Goal: Task Accomplishment & Management: Use online tool/utility

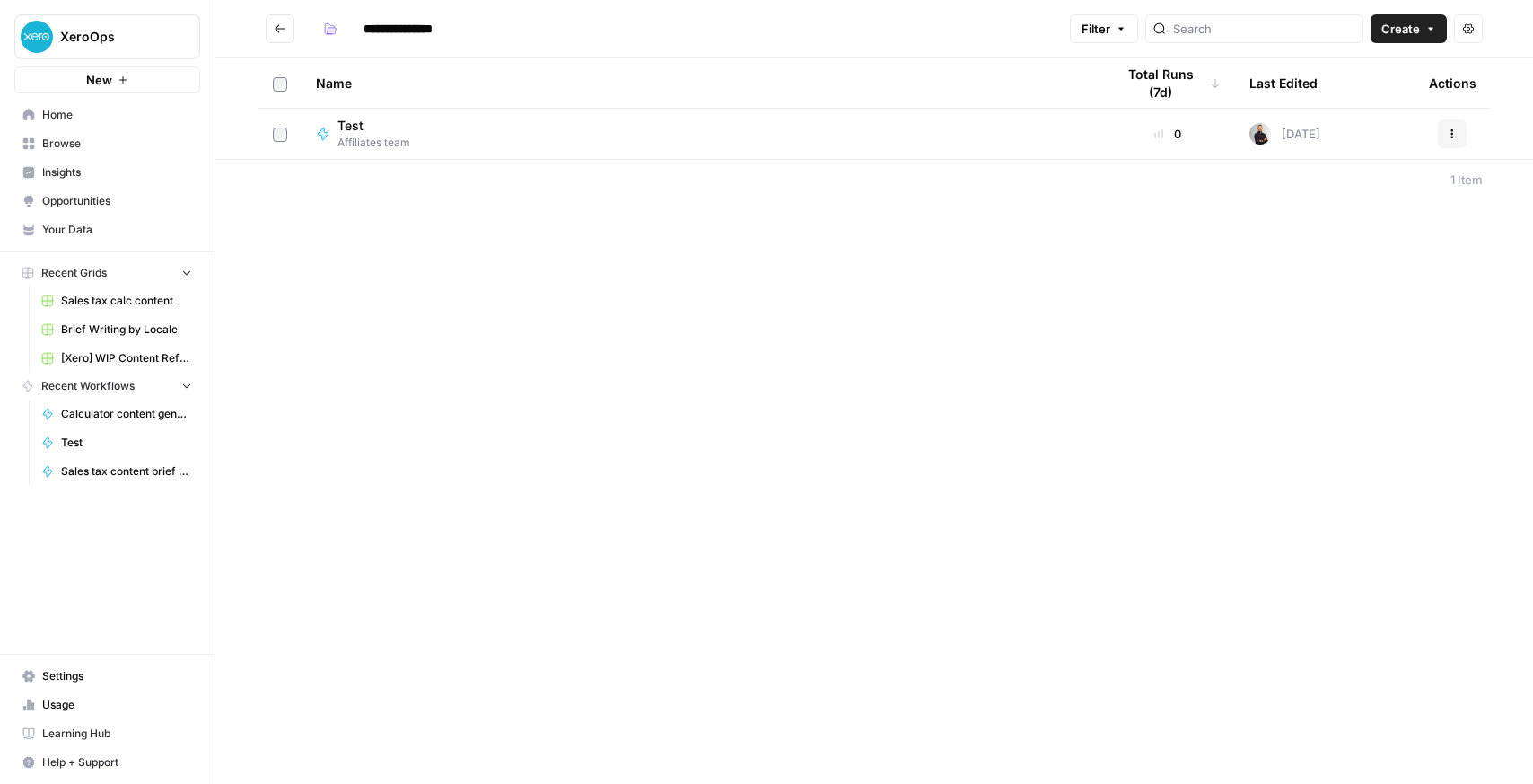
click at [404, 28] on input "**********" at bounding box center [408, 28] width 104 height 29
click at [1405, 29] on span "Create" at bounding box center [1401, 28] width 39 height 18
click at [1264, 343] on div "**********" at bounding box center [874, 392] width 1318 height 784
click at [1400, 25] on span "Create" at bounding box center [1401, 28] width 39 height 18
click at [1349, 88] on span "Workflow" at bounding box center [1375, 95] width 100 height 18
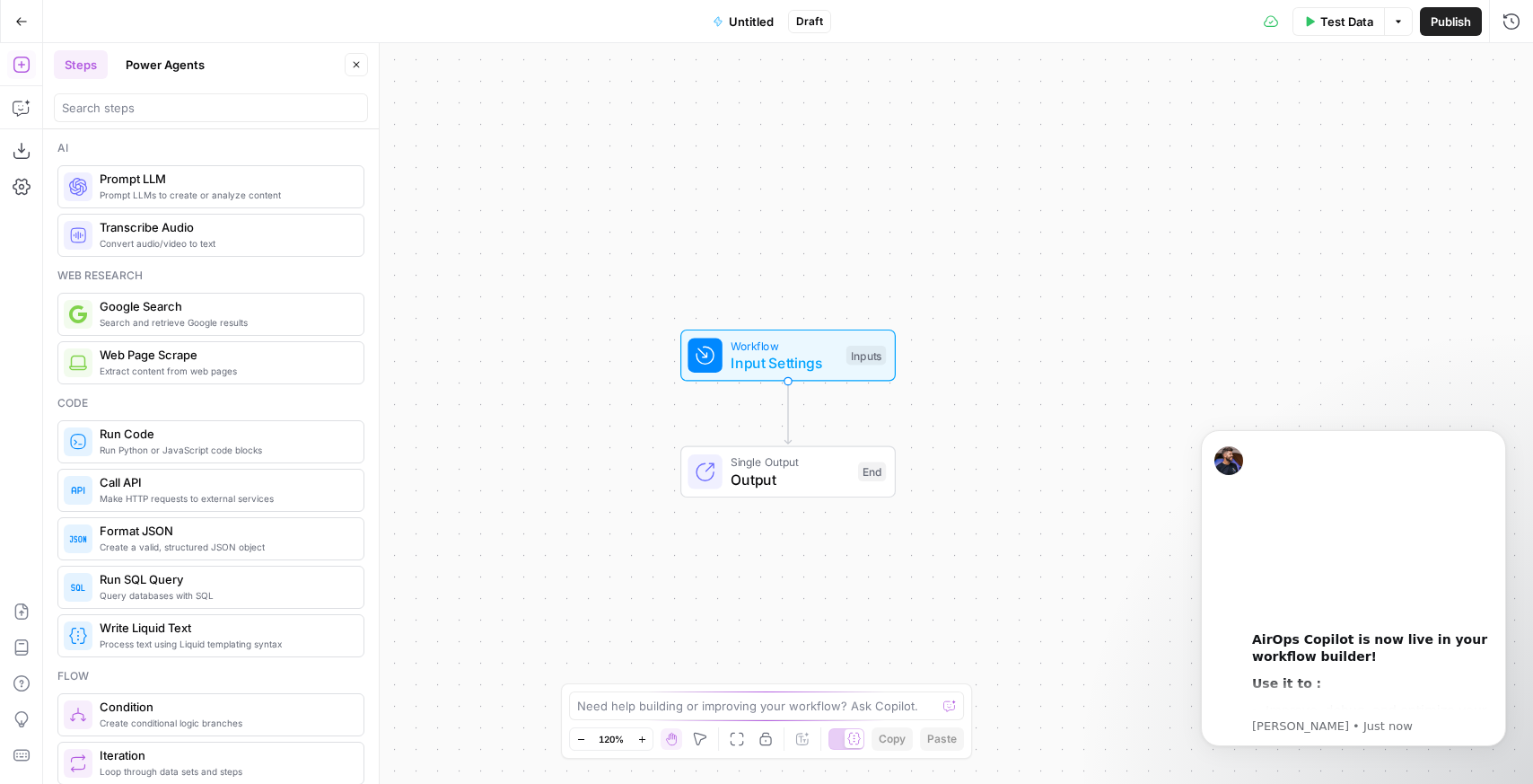
click at [246, 299] on span "Google Search" at bounding box center [224, 306] width 249 height 18
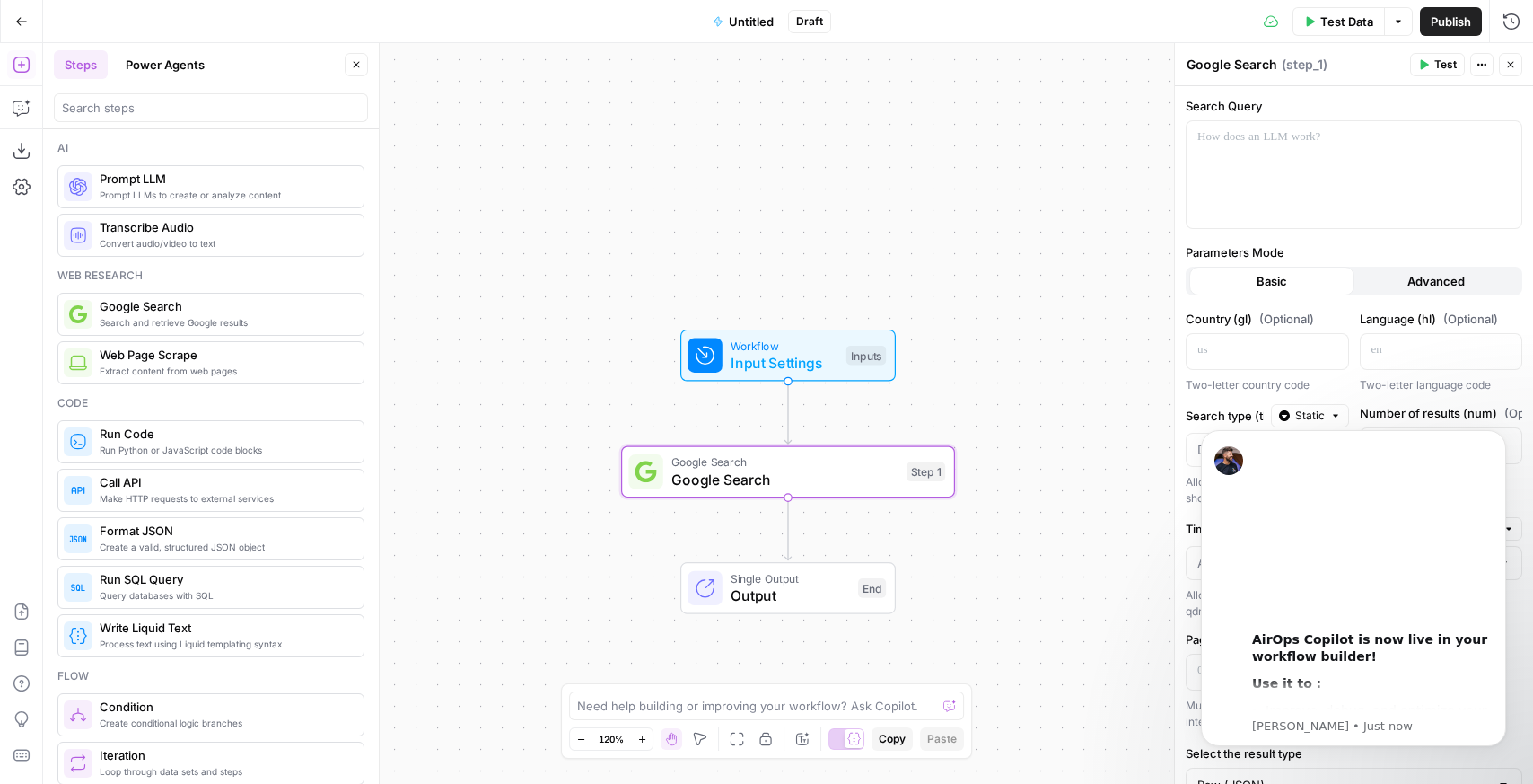
click at [788, 583] on span "Single Output" at bounding box center [790, 578] width 119 height 17
click at [818, 697] on textarea at bounding box center [756, 705] width 359 height 18
type textarea "T"
type textarea "s"
click at [223, 367] on span "Extract content from web pages" at bounding box center [224, 370] width 249 height 14
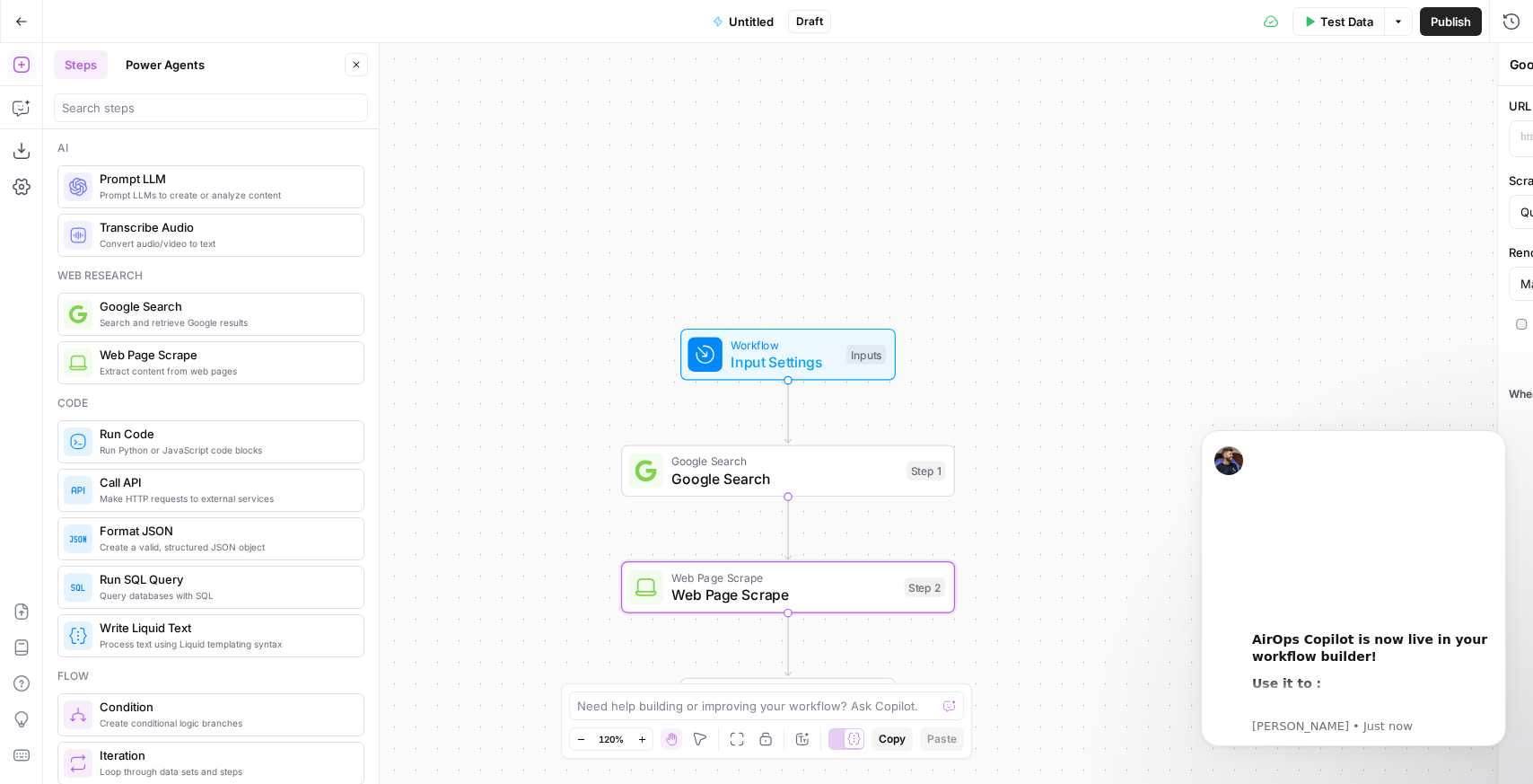
type textarea "Web Page Scrape"
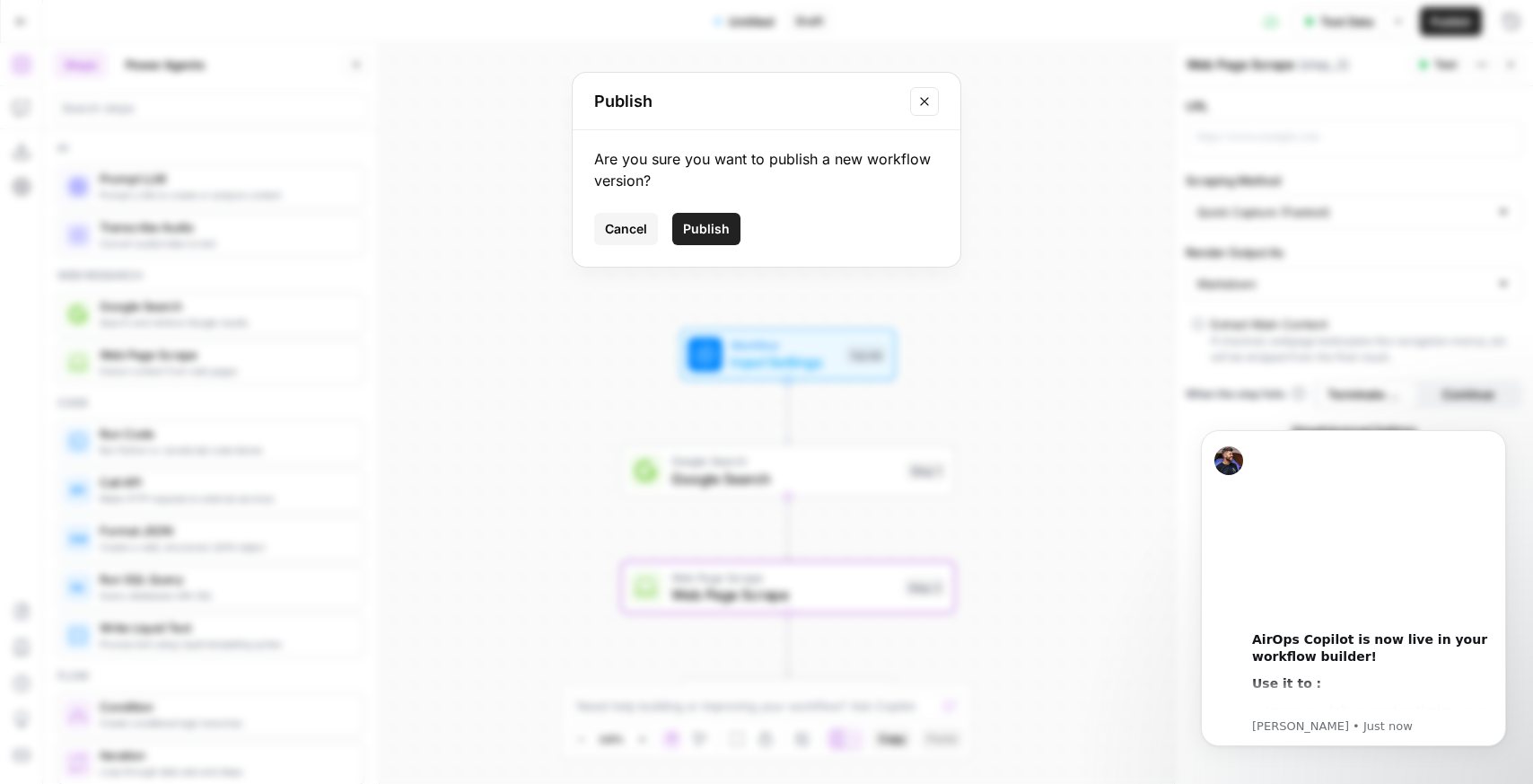
click at [944, 86] on div "Publish" at bounding box center [766, 101] width 387 height 57
click at [934, 89] on button "Close modal" at bounding box center [924, 101] width 29 height 29
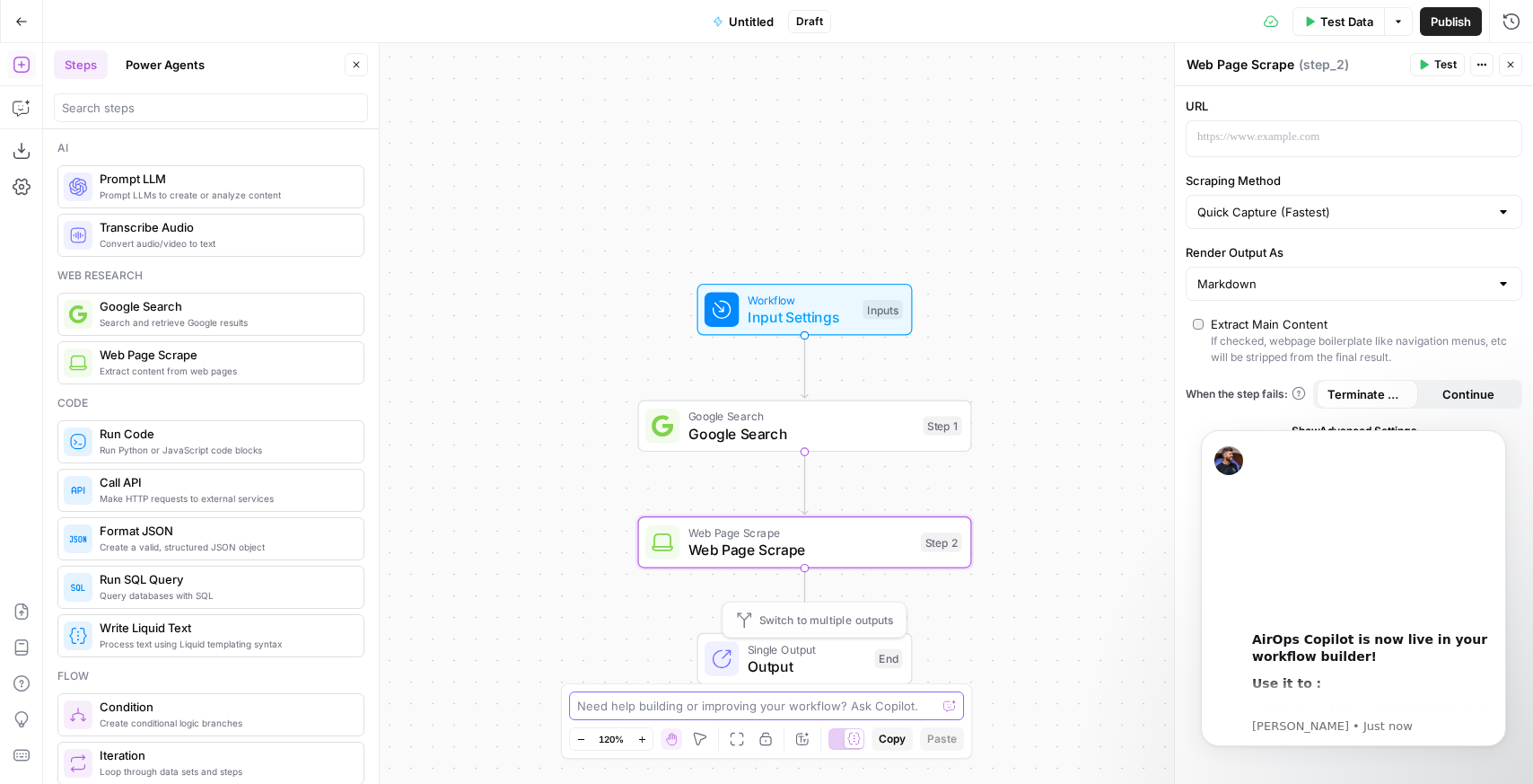
click at [724, 697] on textarea at bounding box center [756, 705] width 359 height 18
type textarea "p"
click at [724, 697] on textarea "Pages" at bounding box center [749, 705] width 343 height 18
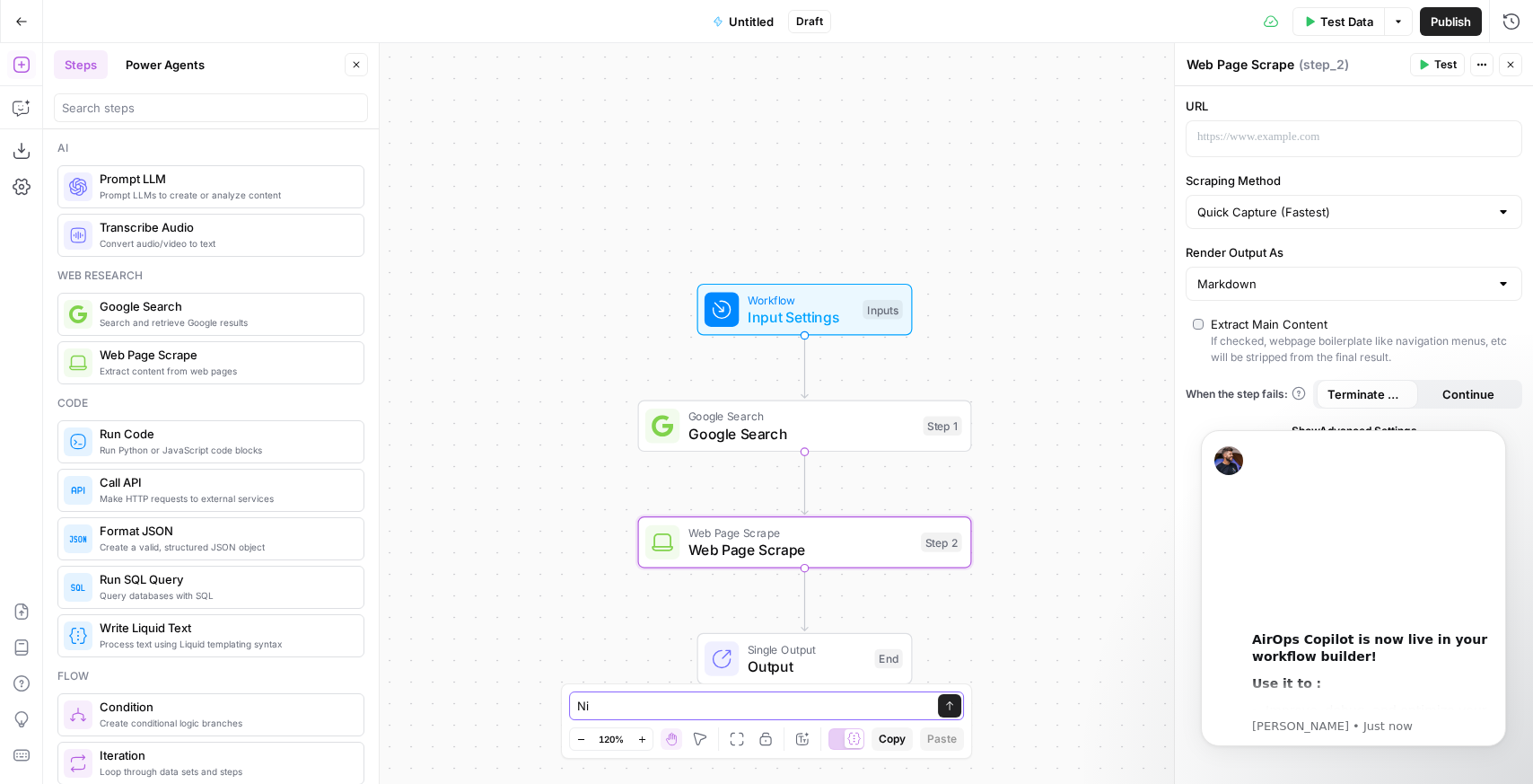
type textarea "N"
type textarea "t"
type textarea "Notion top affiliate partner"
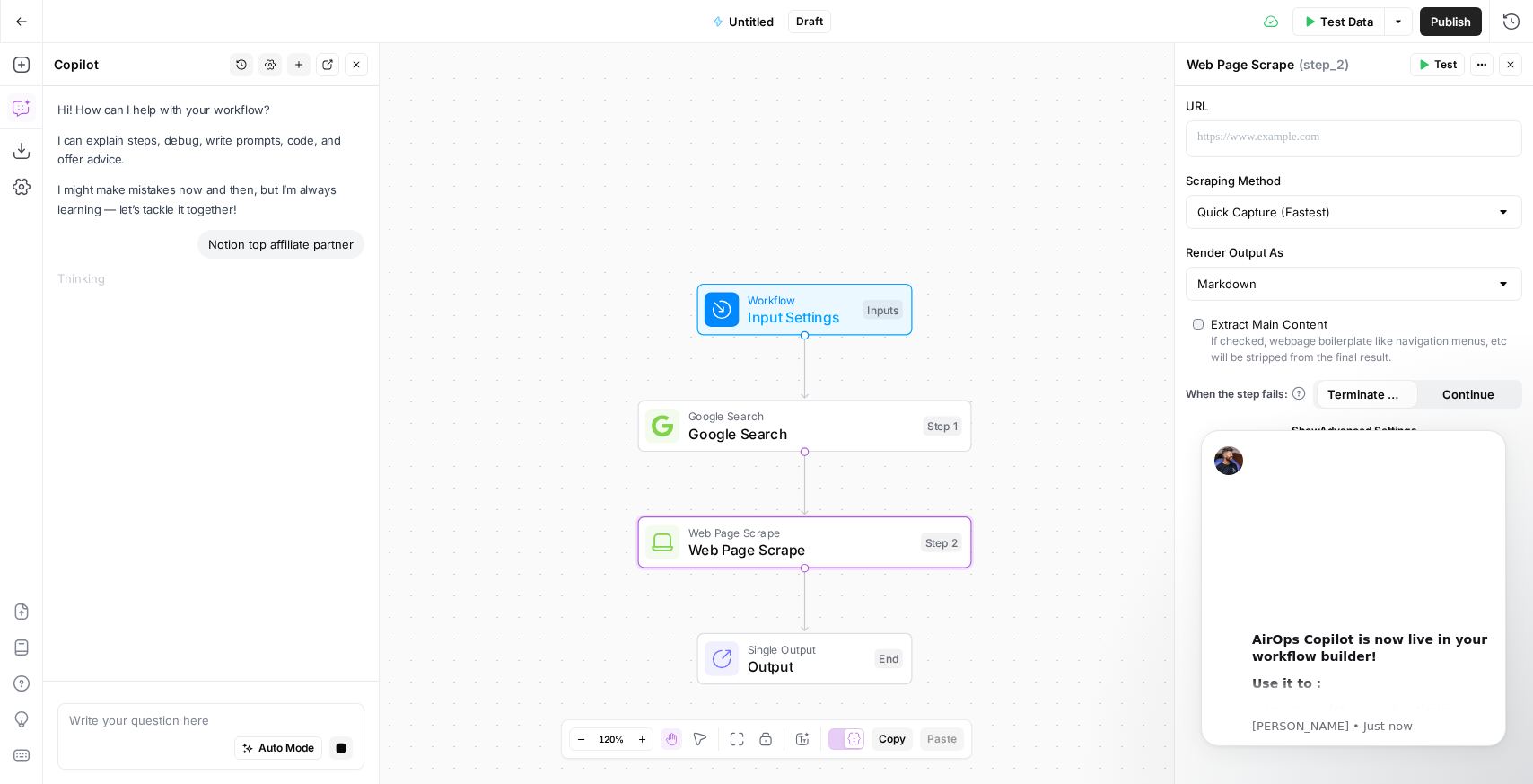
click at [245, 247] on div "Notion top affiliate partner" at bounding box center [281, 244] width 167 height 29
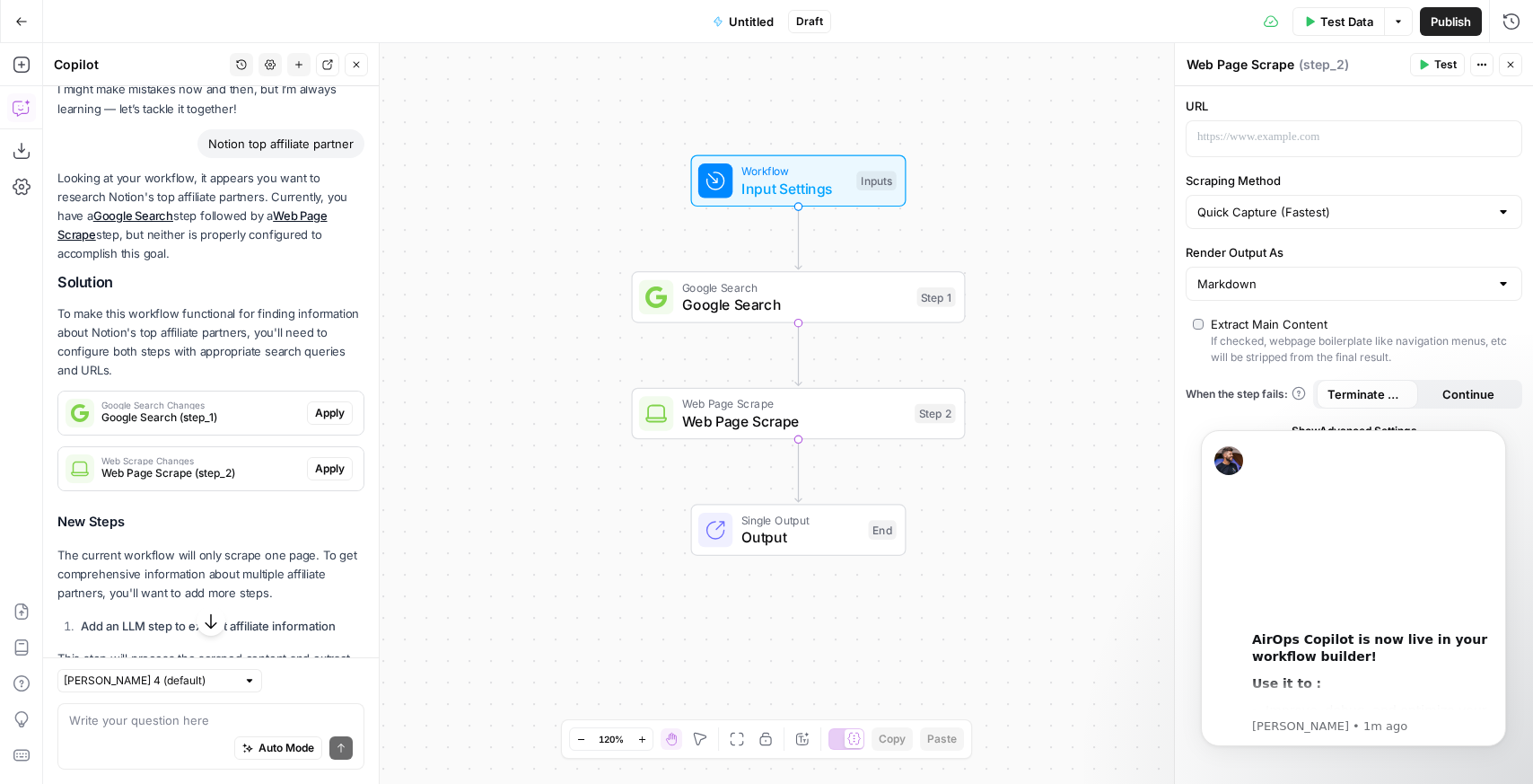
scroll to position [44, 0]
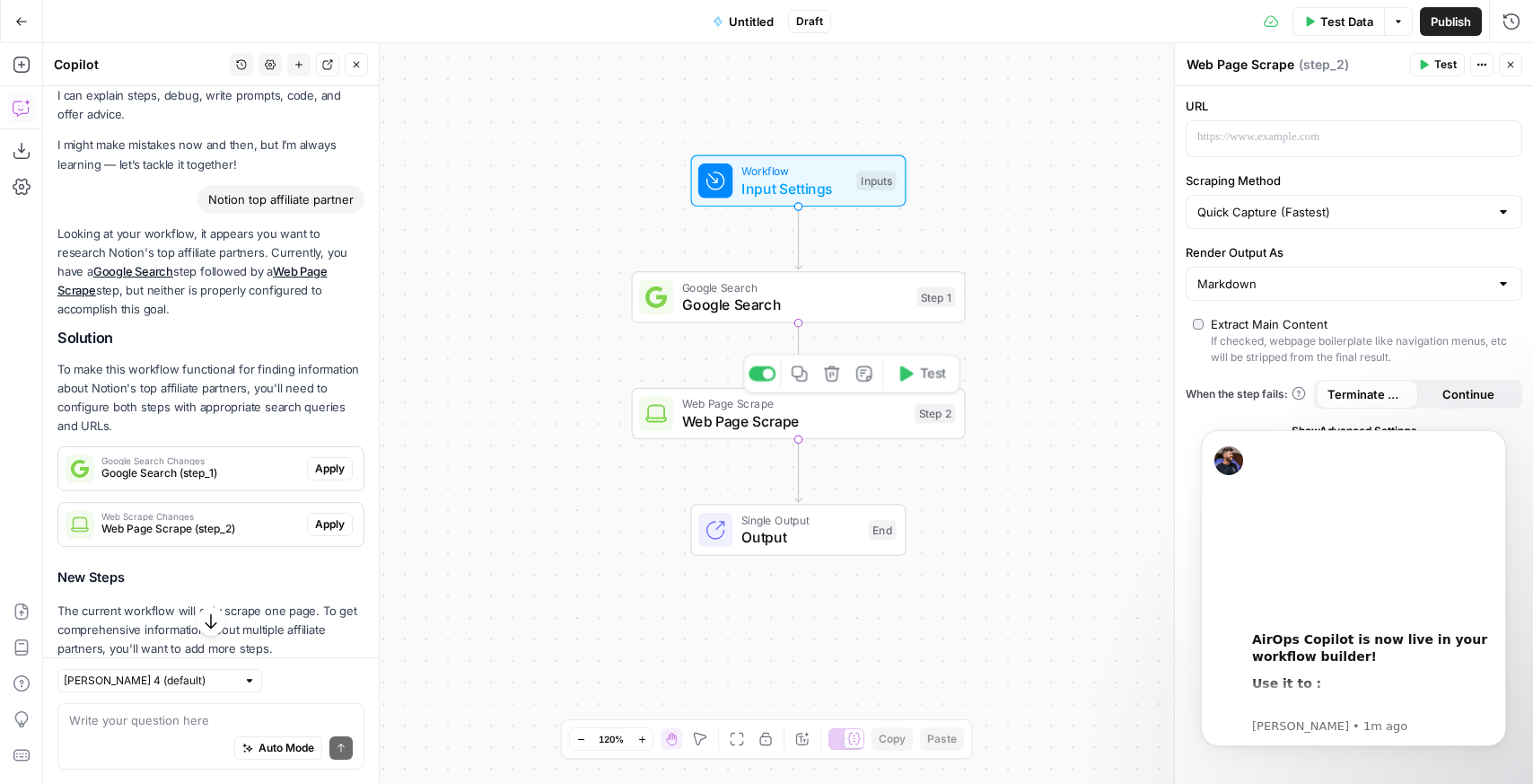
click at [797, 414] on span "Web Page Scrape" at bounding box center [794, 421] width 224 height 21
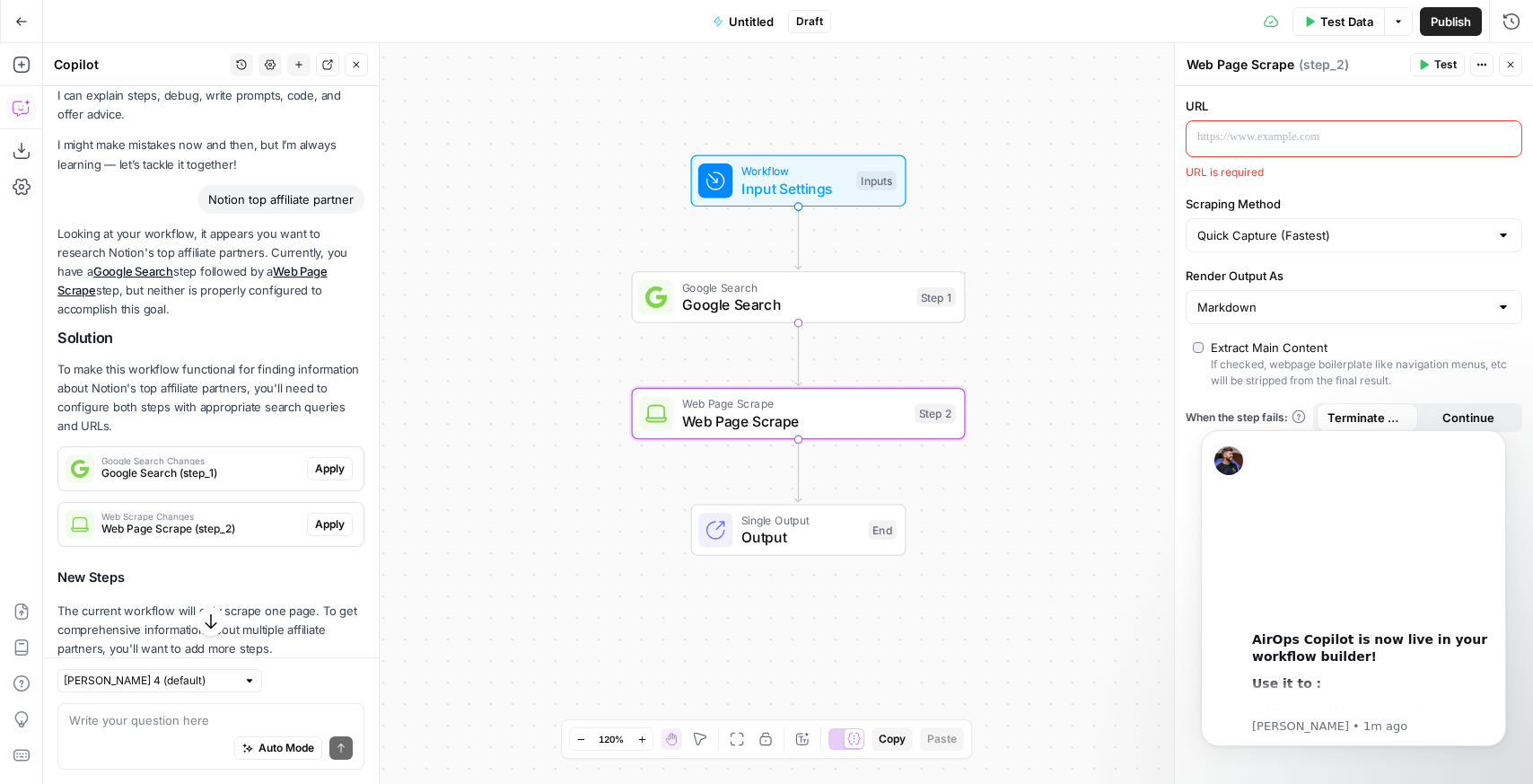
click at [816, 307] on span "Google Search" at bounding box center [795, 304] width 226 height 21
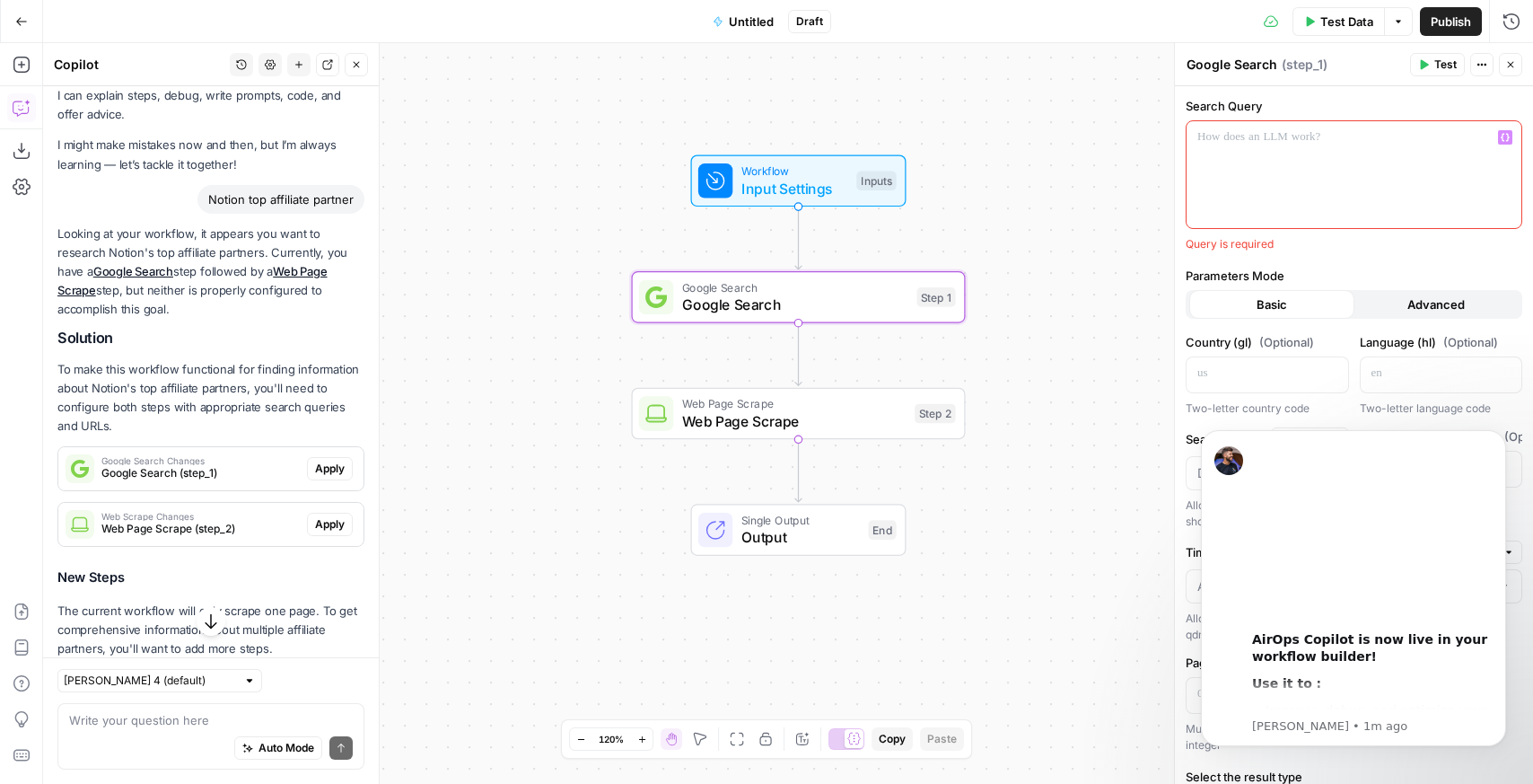
click at [1287, 194] on div at bounding box center [1353, 174] width 335 height 107
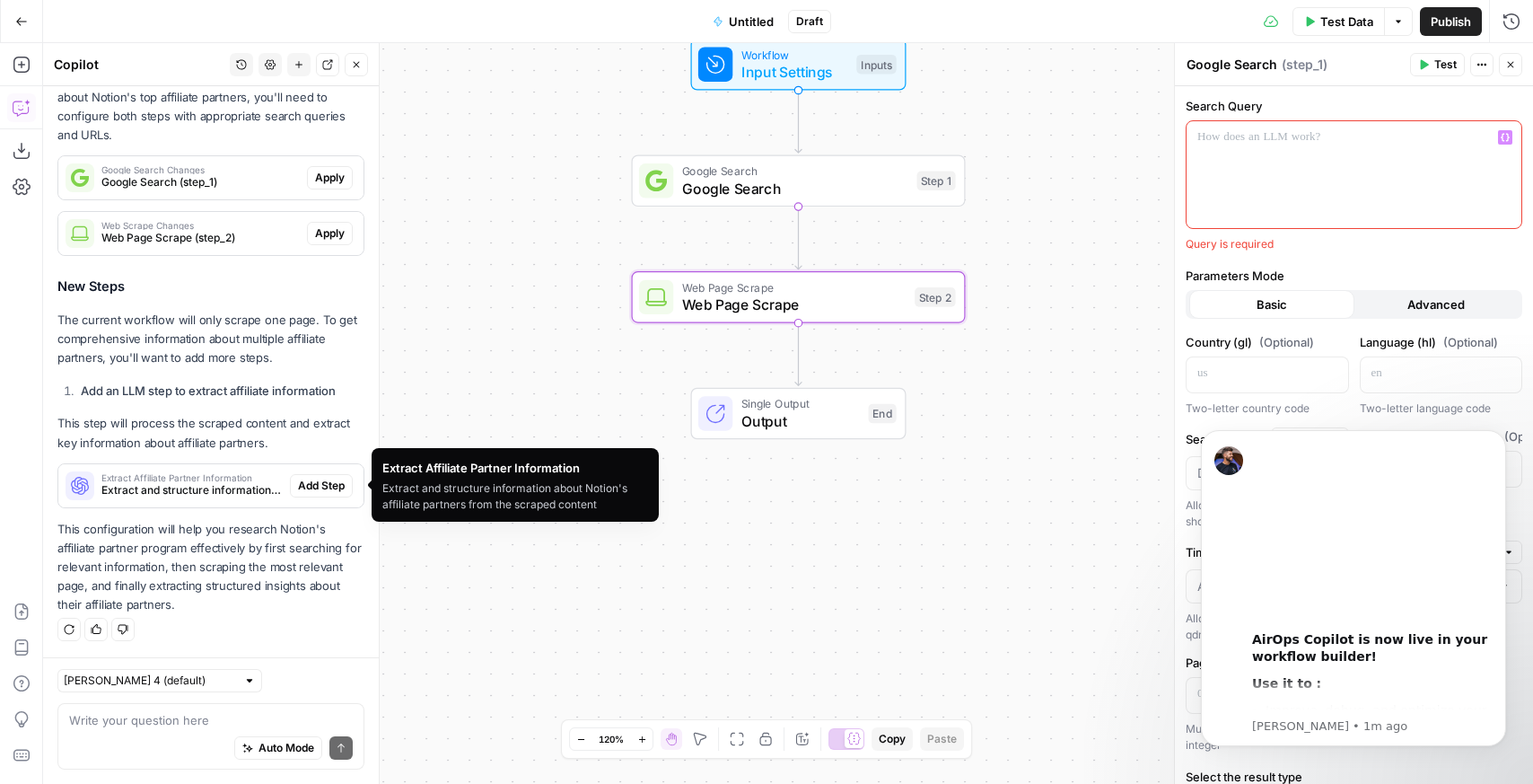
scroll to position [0, 0]
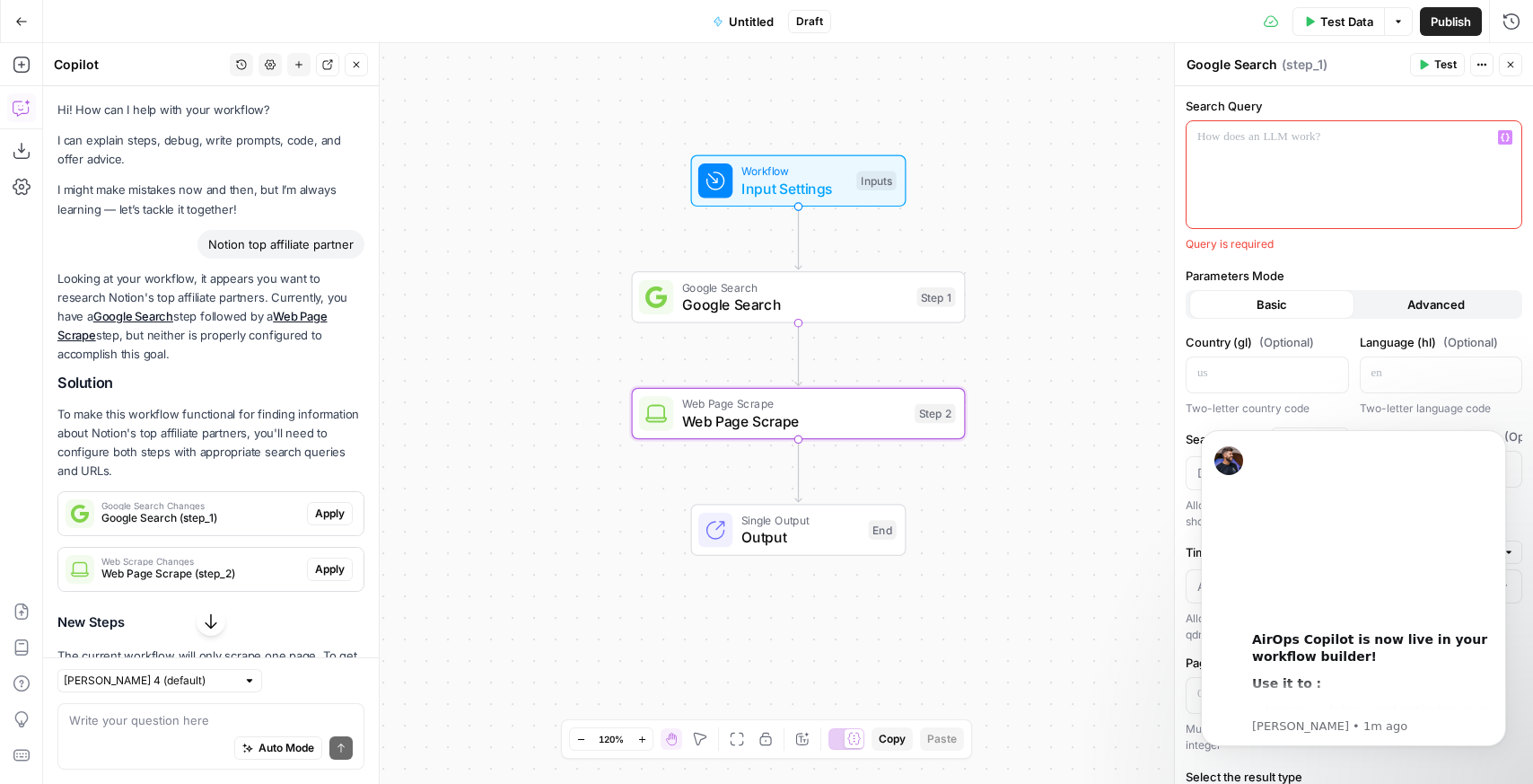
click at [298, 318] on link "Web Page Scrape" at bounding box center [193, 325] width 271 height 33
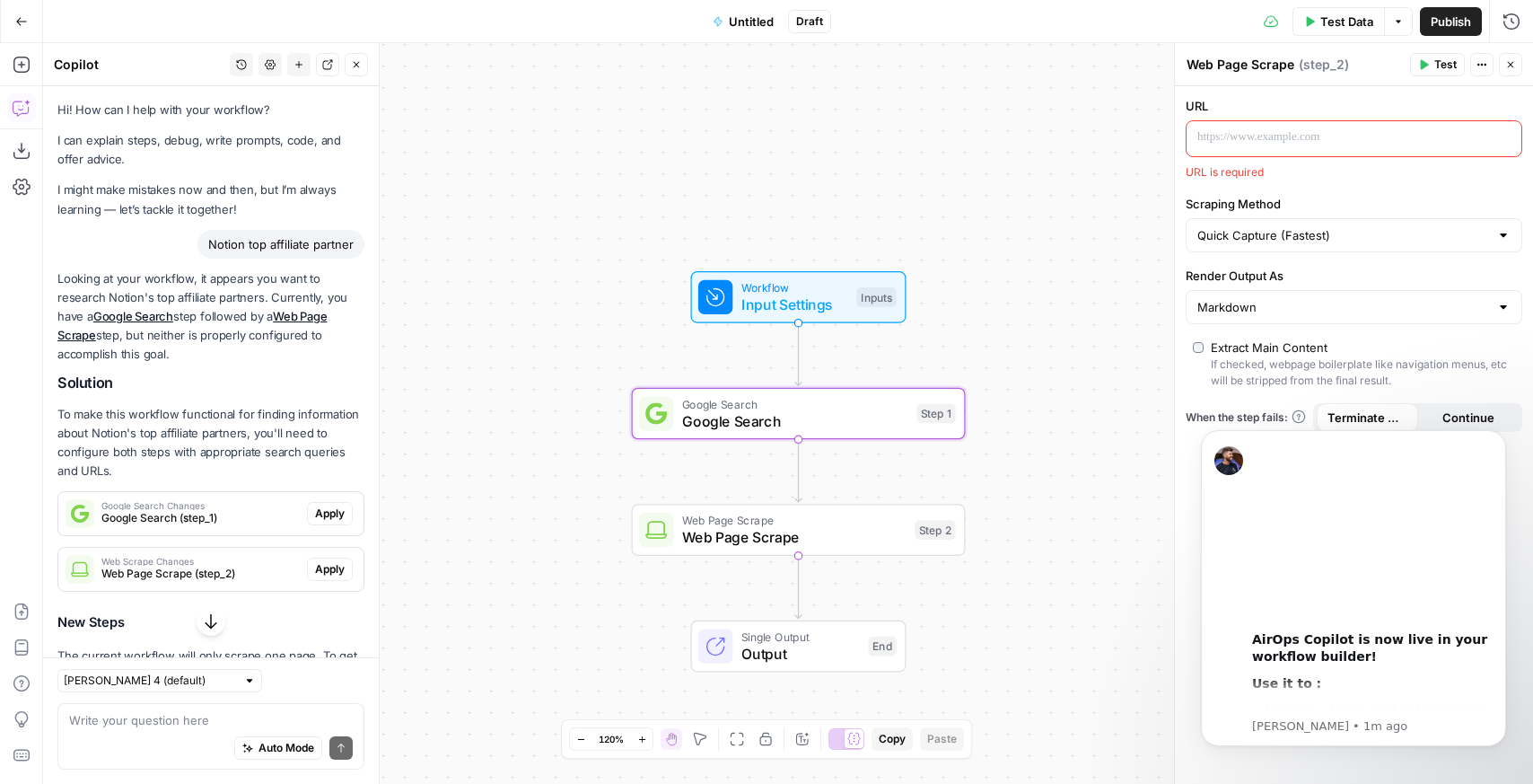
click at [342, 519] on span "Apply" at bounding box center [330, 512] width 30 height 16
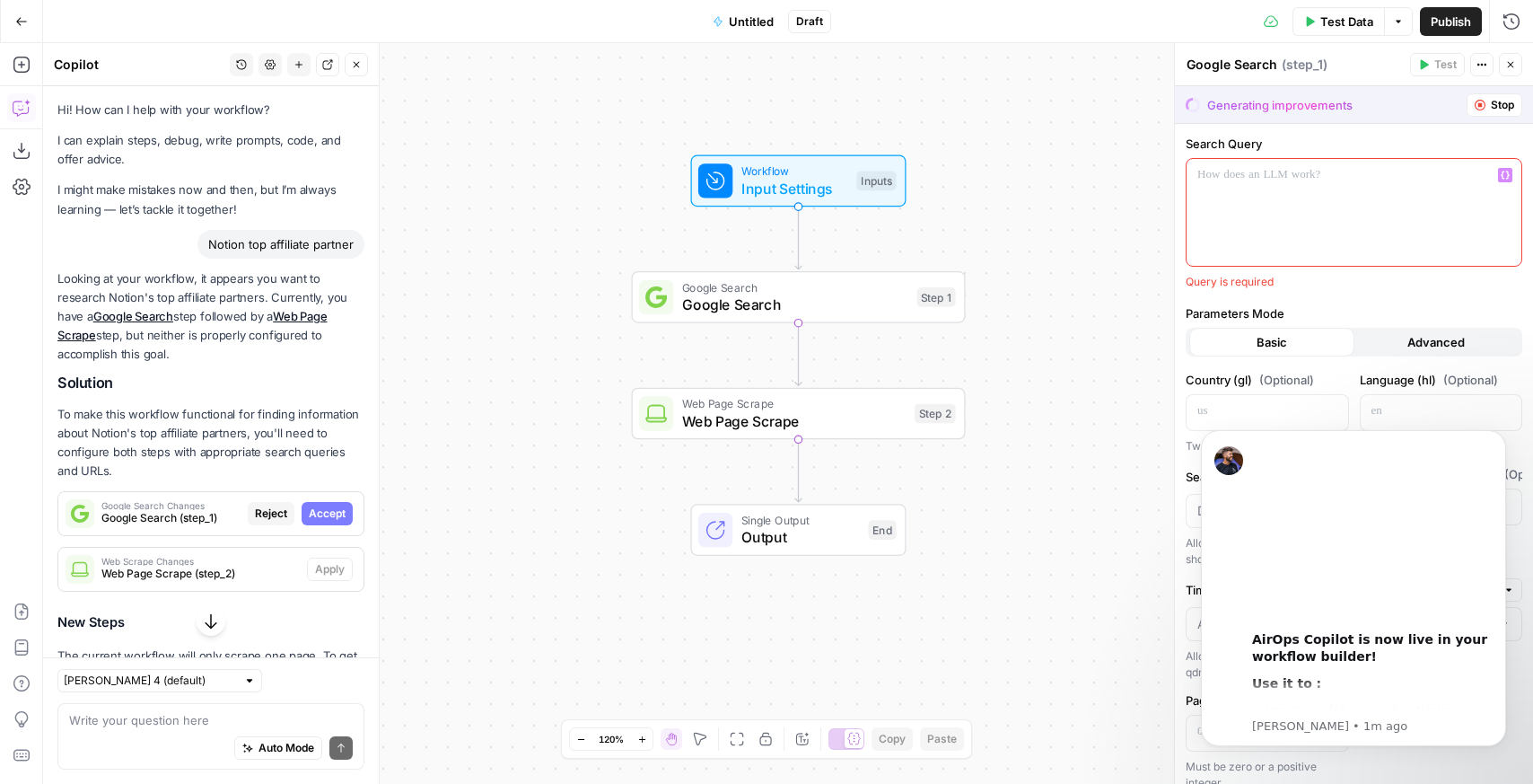
click at [1409, 209] on div at bounding box center [1353, 211] width 335 height 107
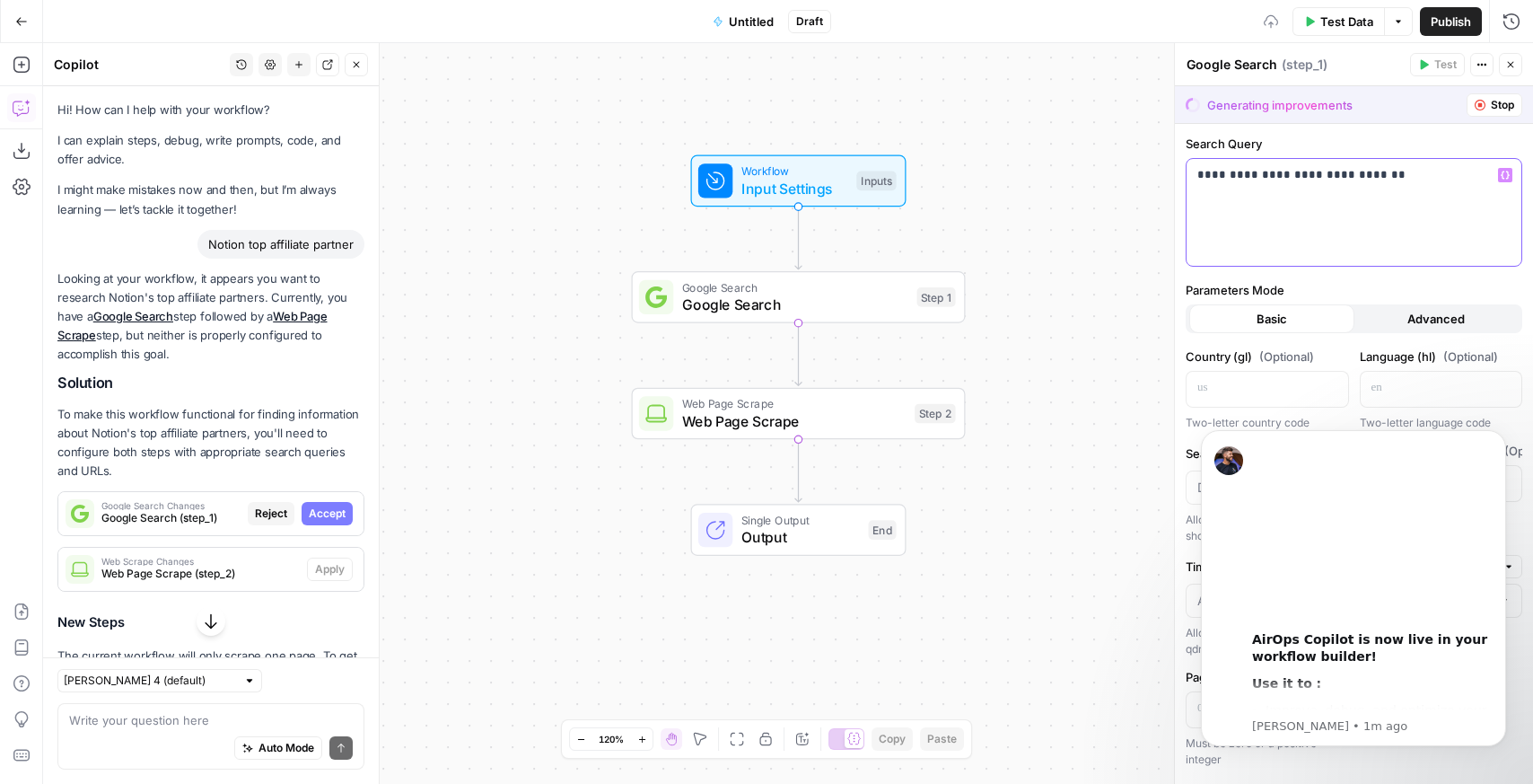
click at [1418, 214] on div "**********" at bounding box center [1353, 211] width 335 height 107
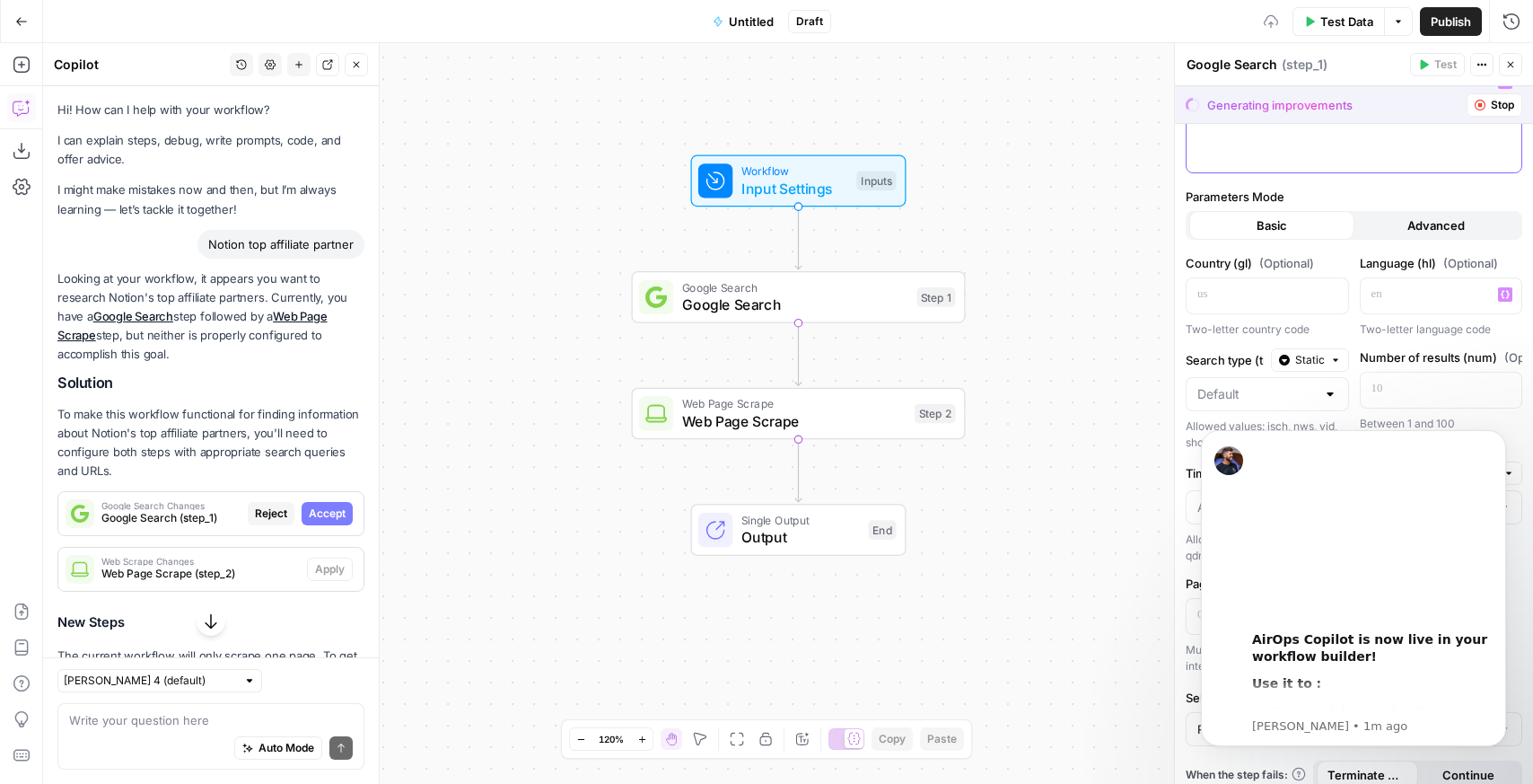
scroll to position [108, 0]
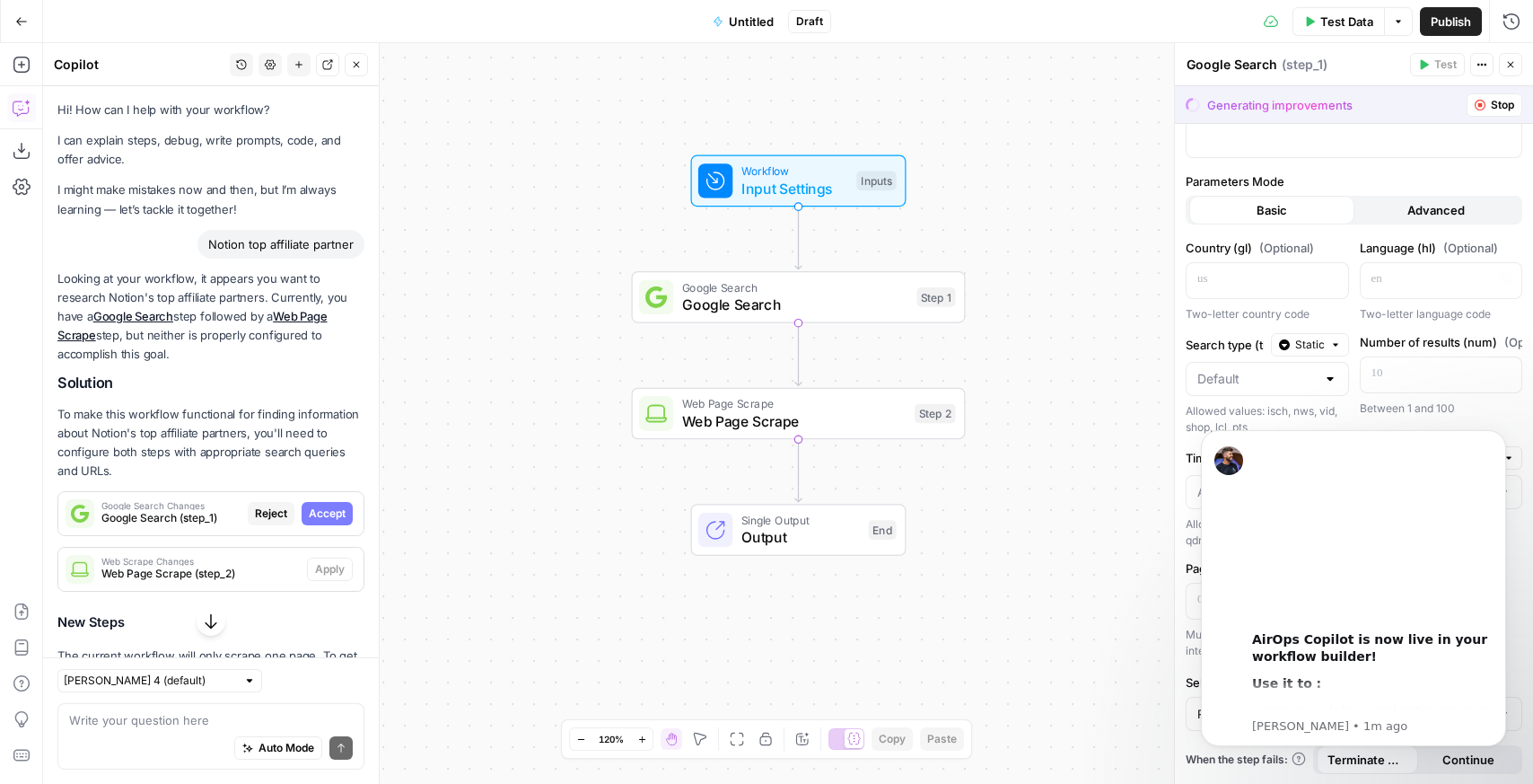
click at [1447, 19] on span "Publish" at bounding box center [1451, 21] width 41 height 18
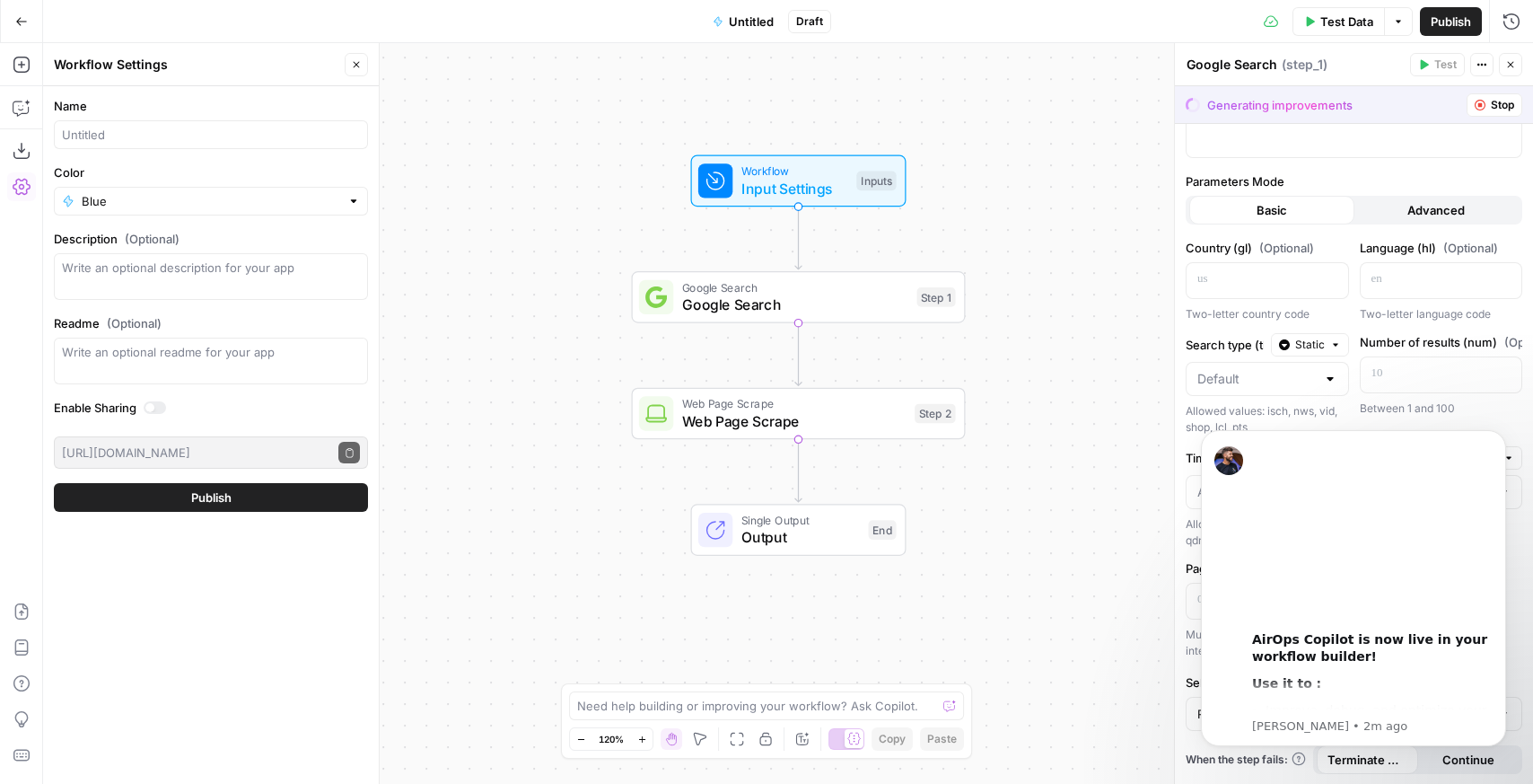
click at [185, 499] on button "Publish" at bounding box center [210, 497] width 314 height 29
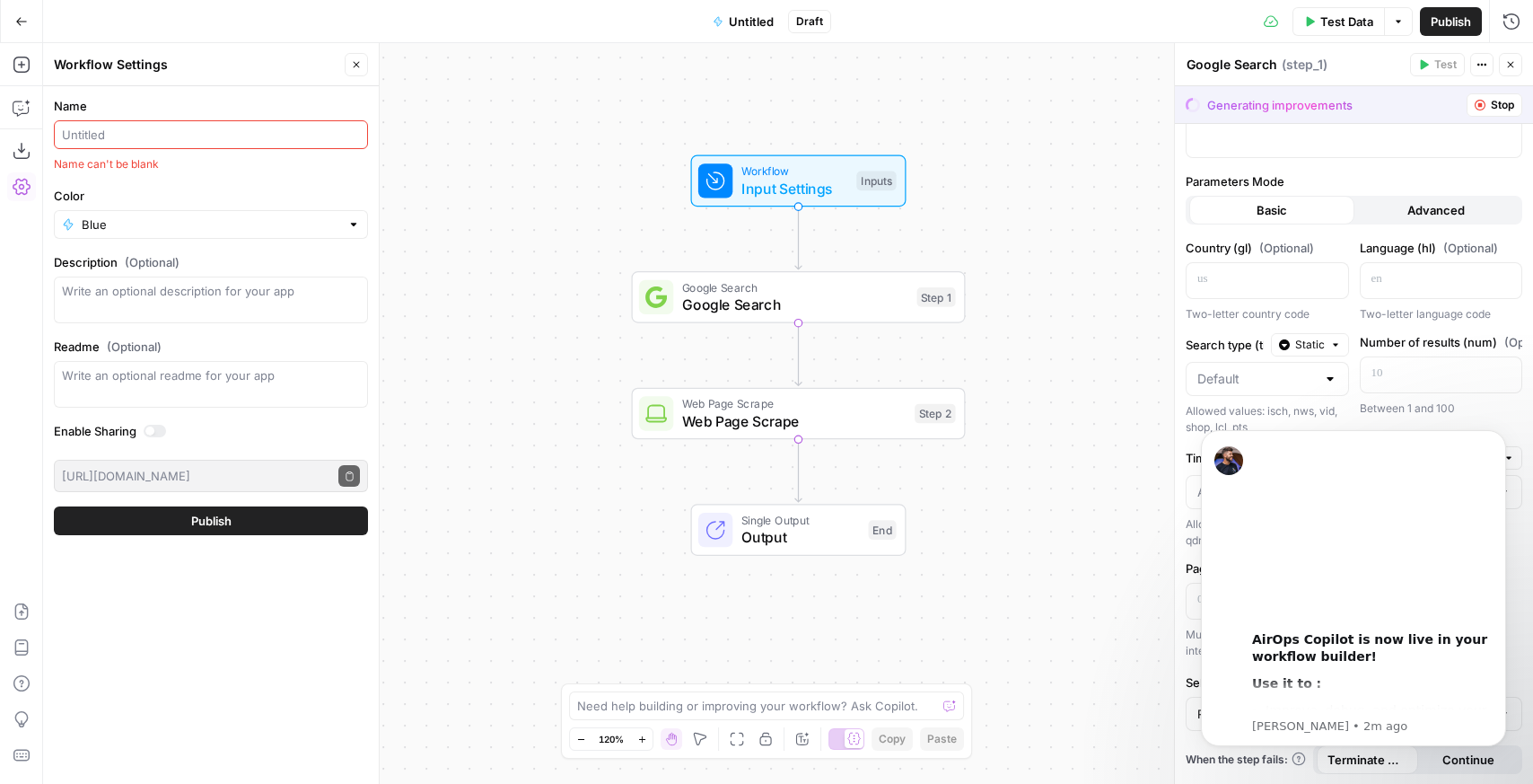
click at [184, 136] on input "Name" at bounding box center [211, 134] width 298 height 18
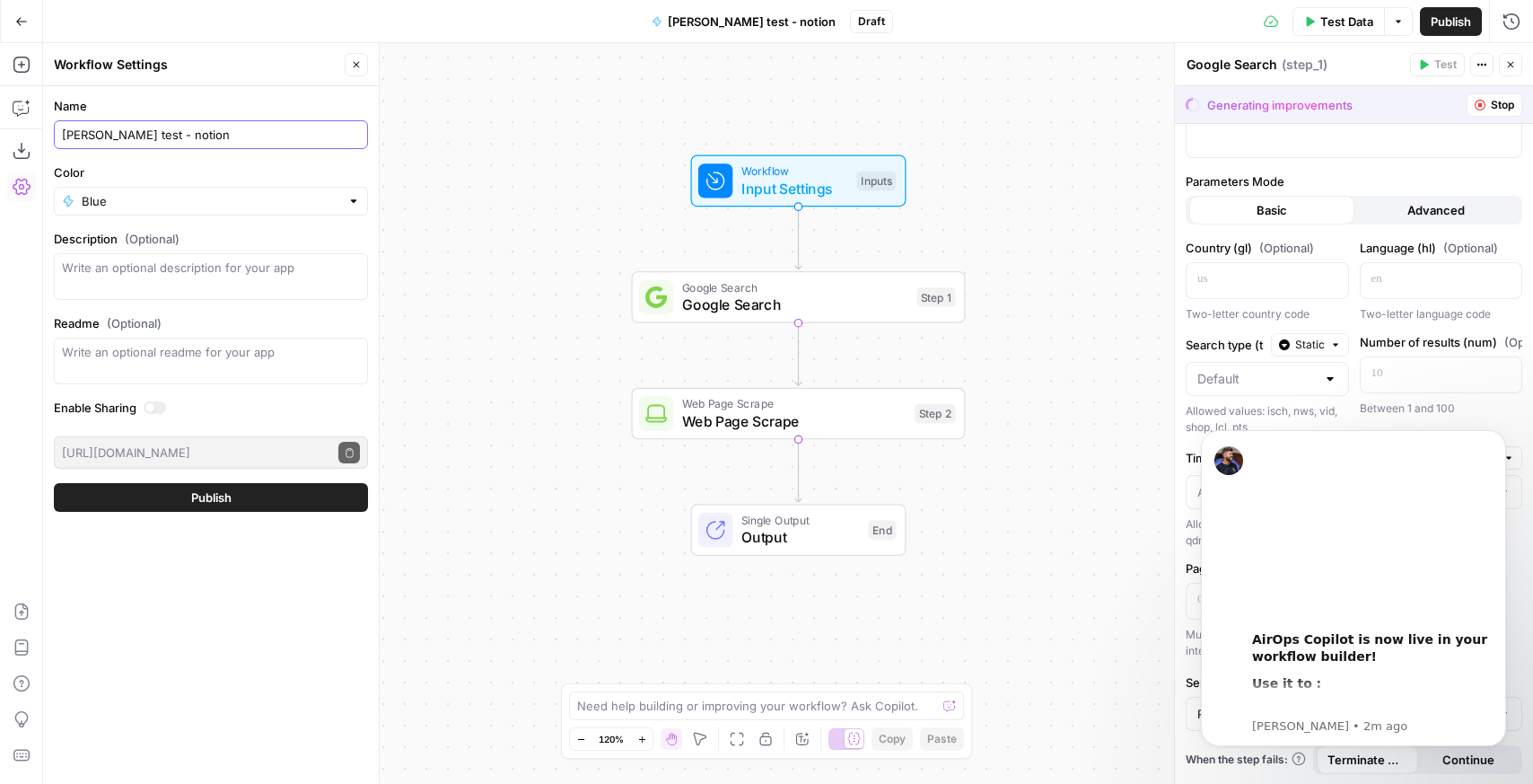
type input "[PERSON_NAME] test - notion"
click at [207, 502] on span "Publish" at bounding box center [211, 497] width 41 height 18
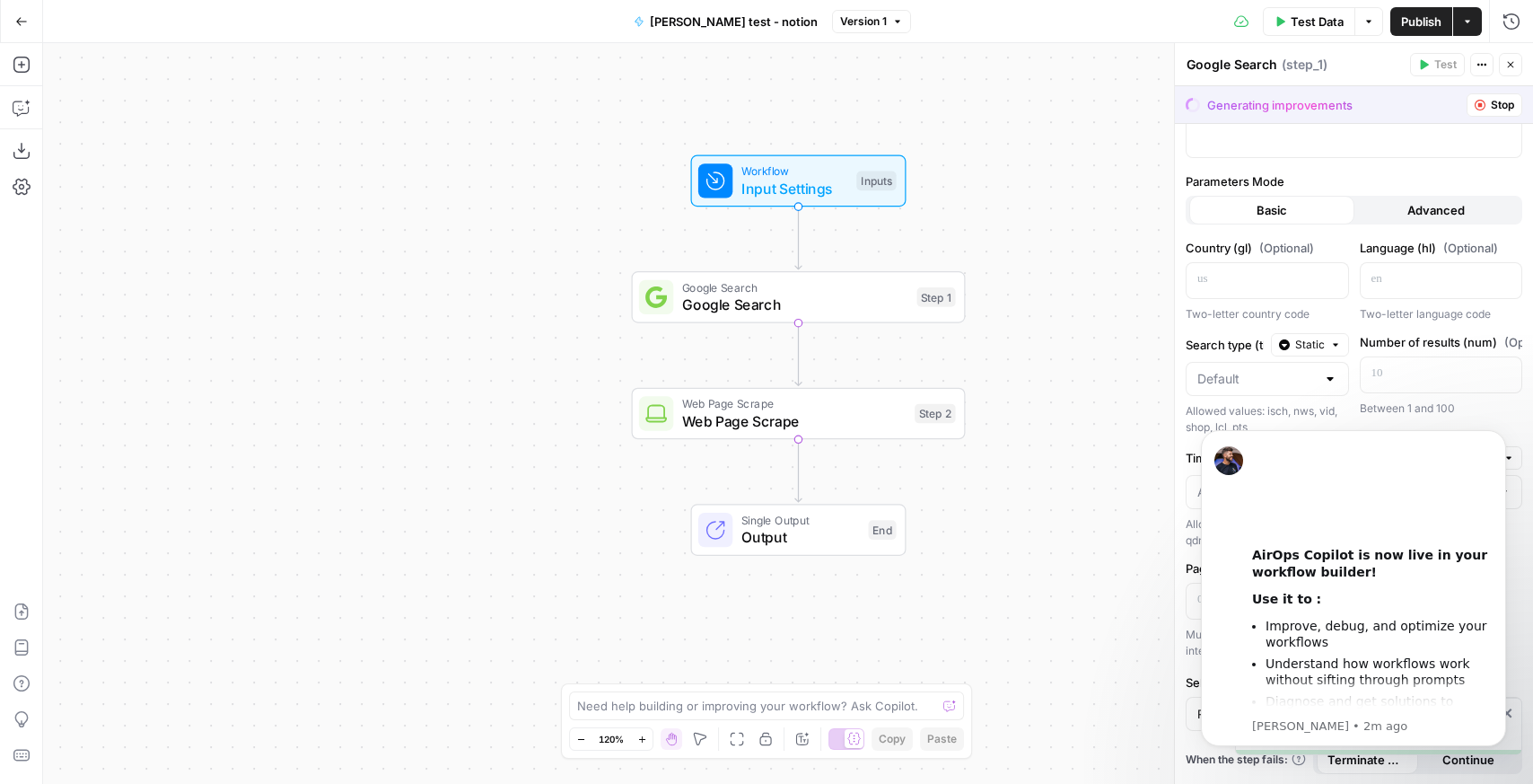
scroll to position [86, 0]
click at [1499, 435] on icon "Dismiss notification" at bounding box center [1501, 435] width 10 height 10
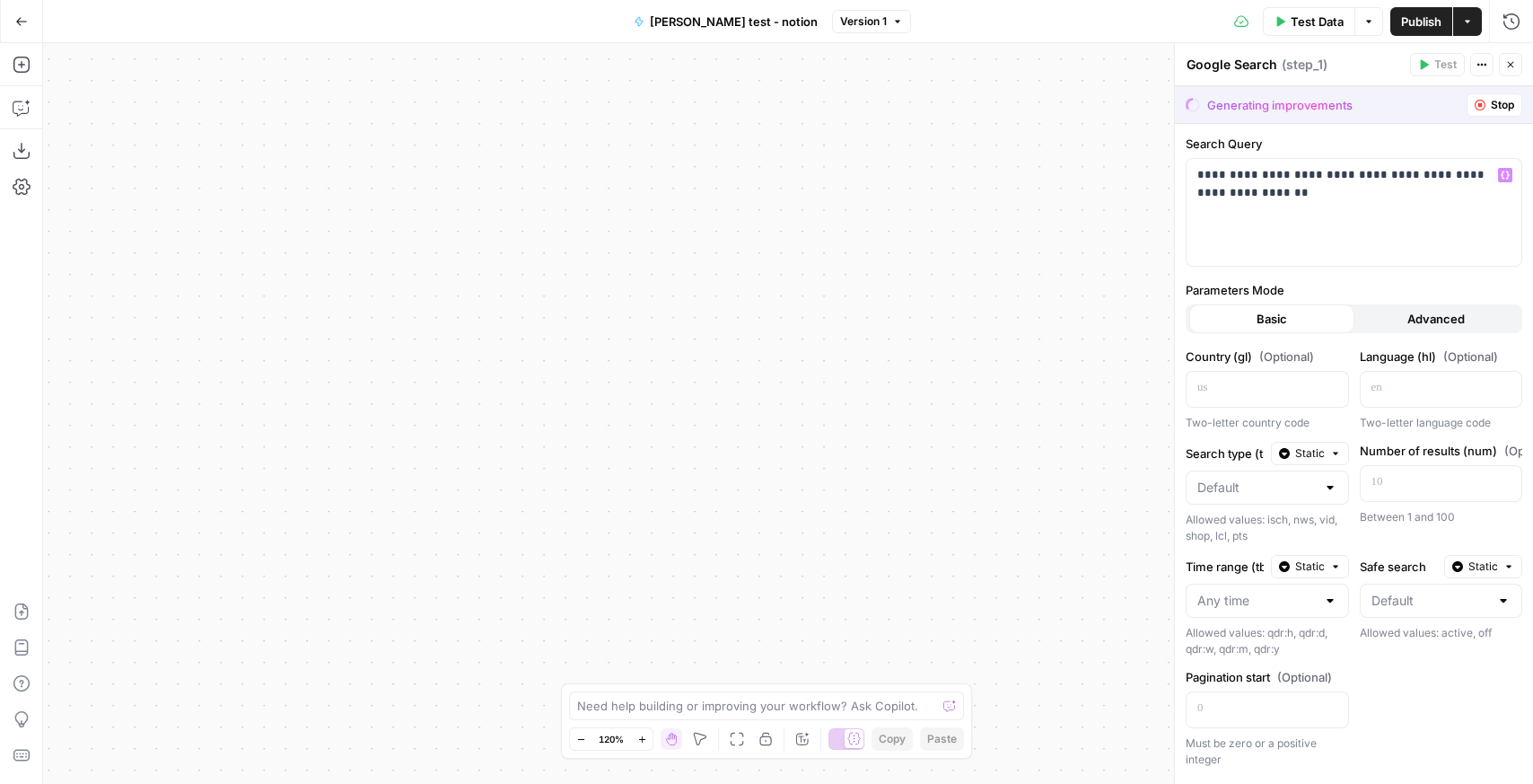
scroll to position [108, 0]
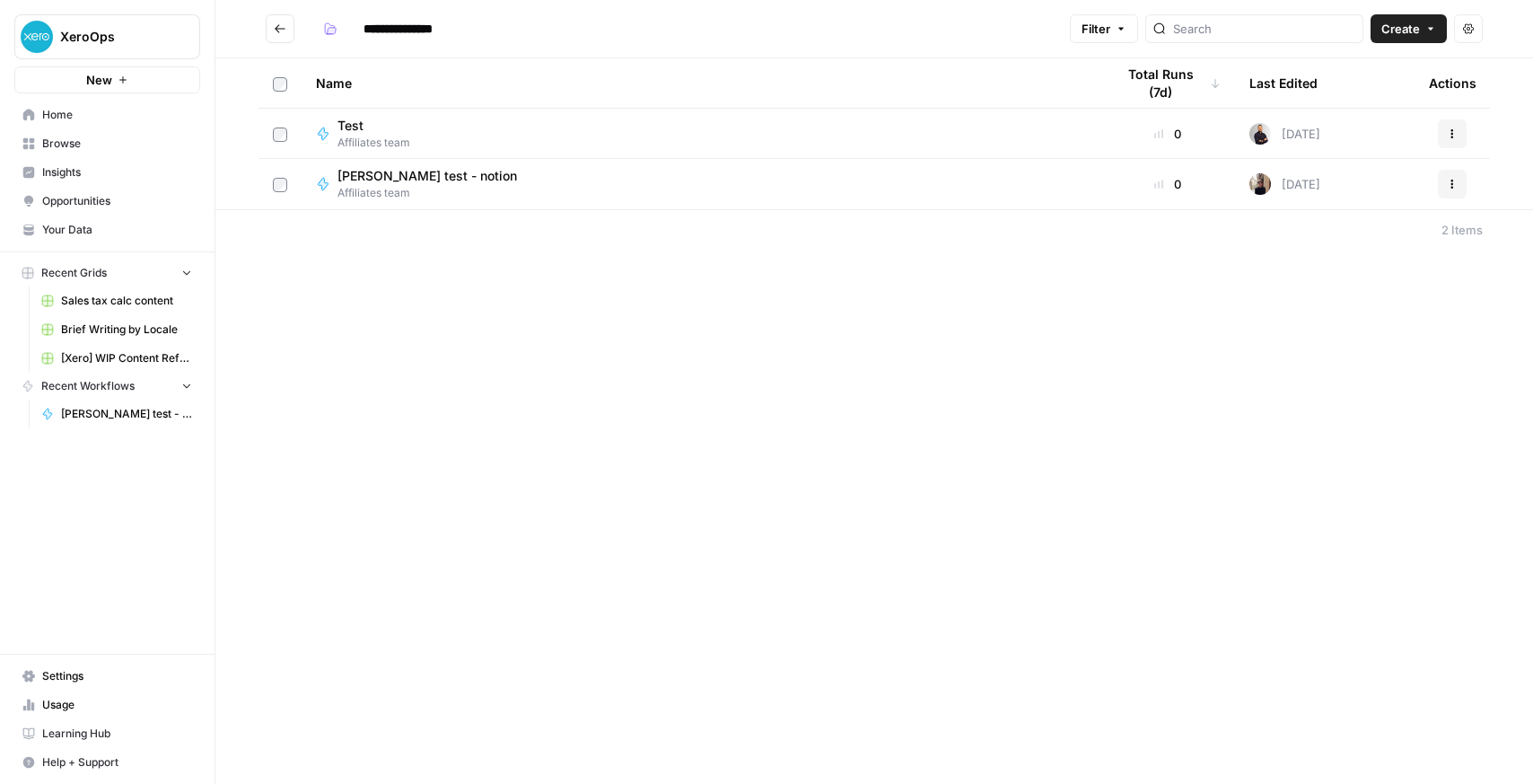
click at [1443, 183] on button "Actions" at bounding box center [1452, 183] width 29 height 29
click at [472, 183] on div "Monty test - notion Affiliates team" at bounding box center [701, 183] width 770 height 34
